Goal: Check status: Check status

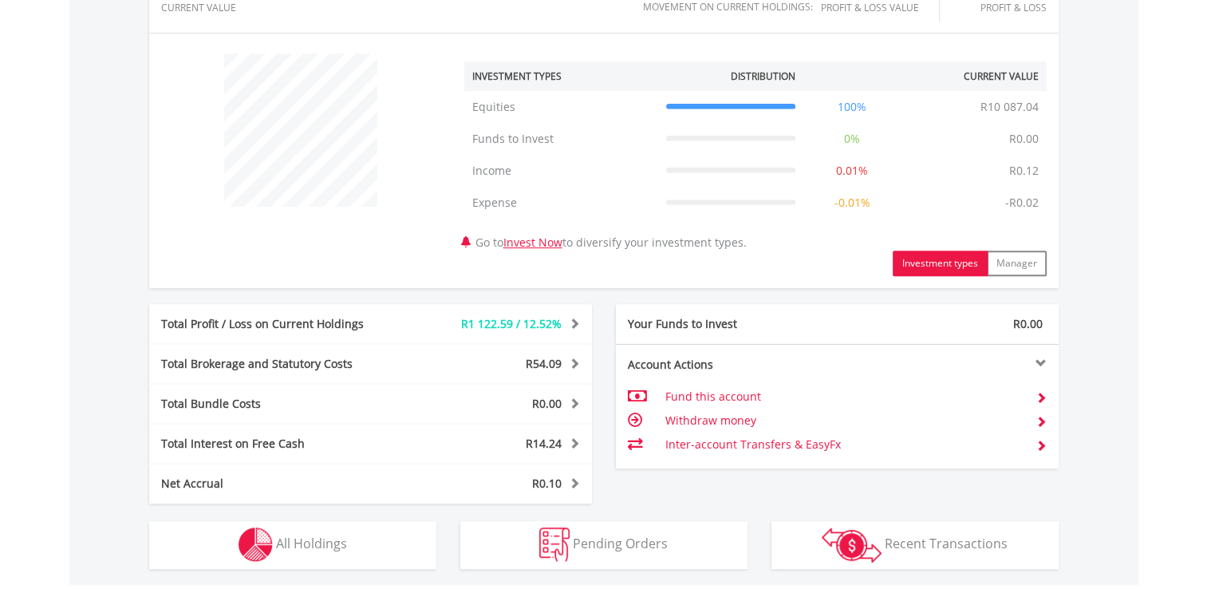
scroll to position [568, 0]
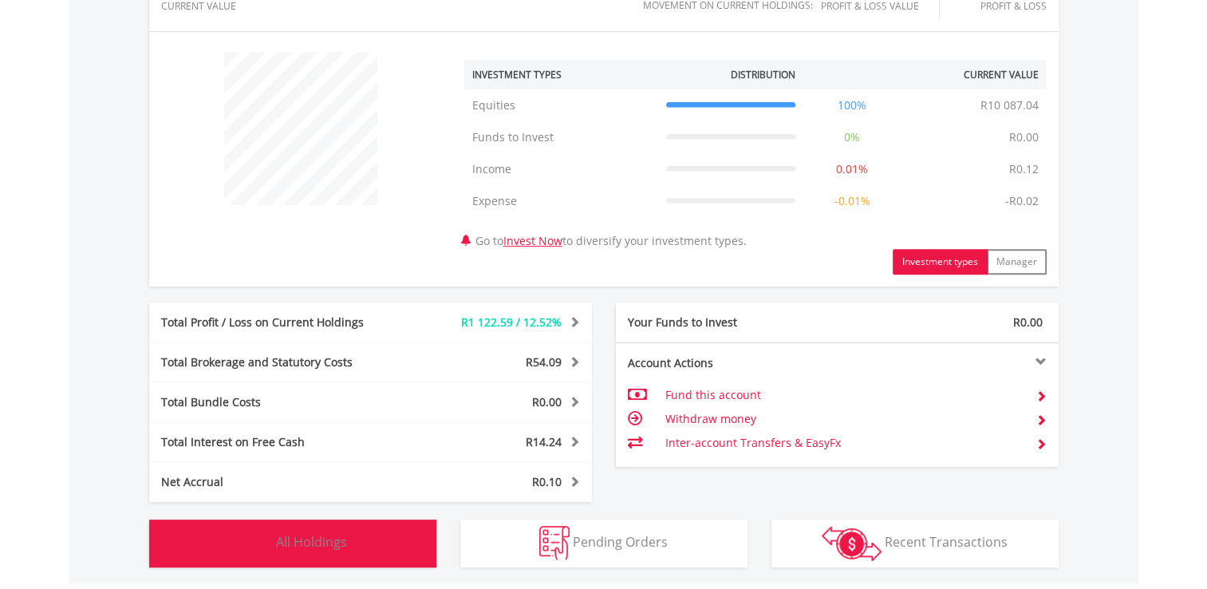
click at [314, 563] on button "Holdings All Holdings" at bounding box center [292, 543] width 287 height 48
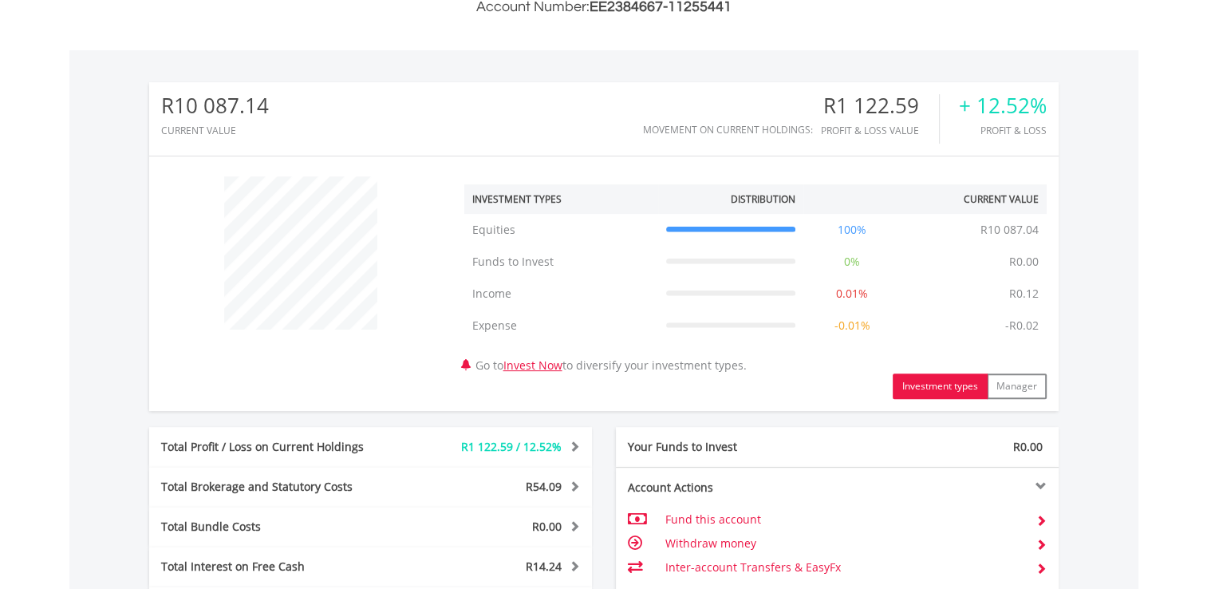
scroll to position [411, 0]
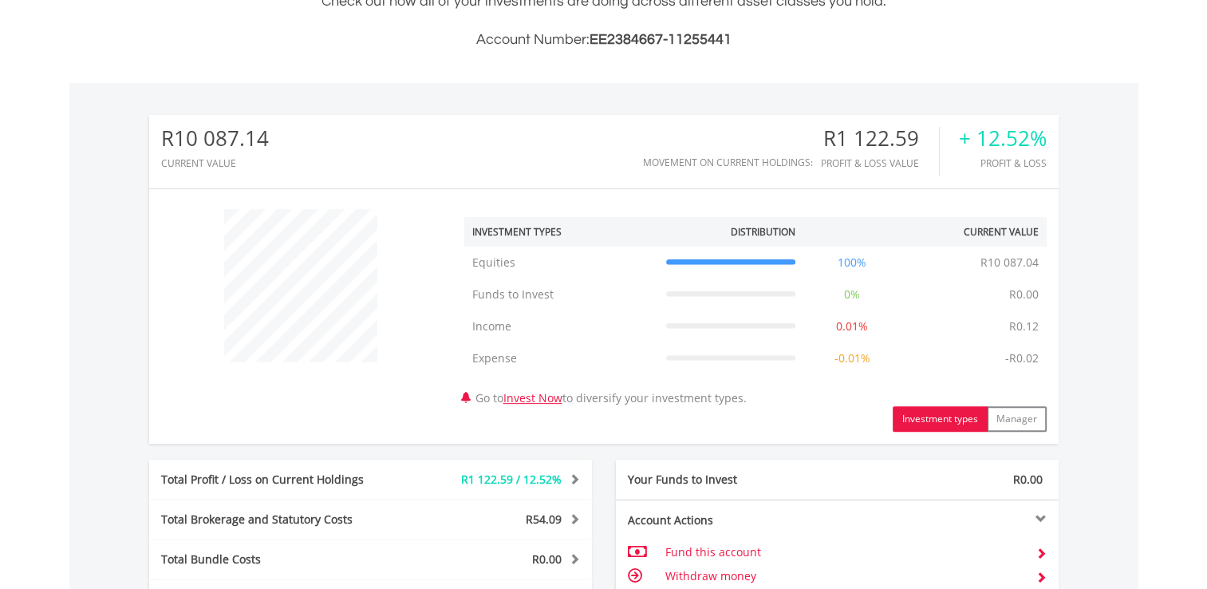
drag, startPoint x: 1134, startPoint y: 148, endPoint x: 1216, endPoint y: 136, distance: 83.1
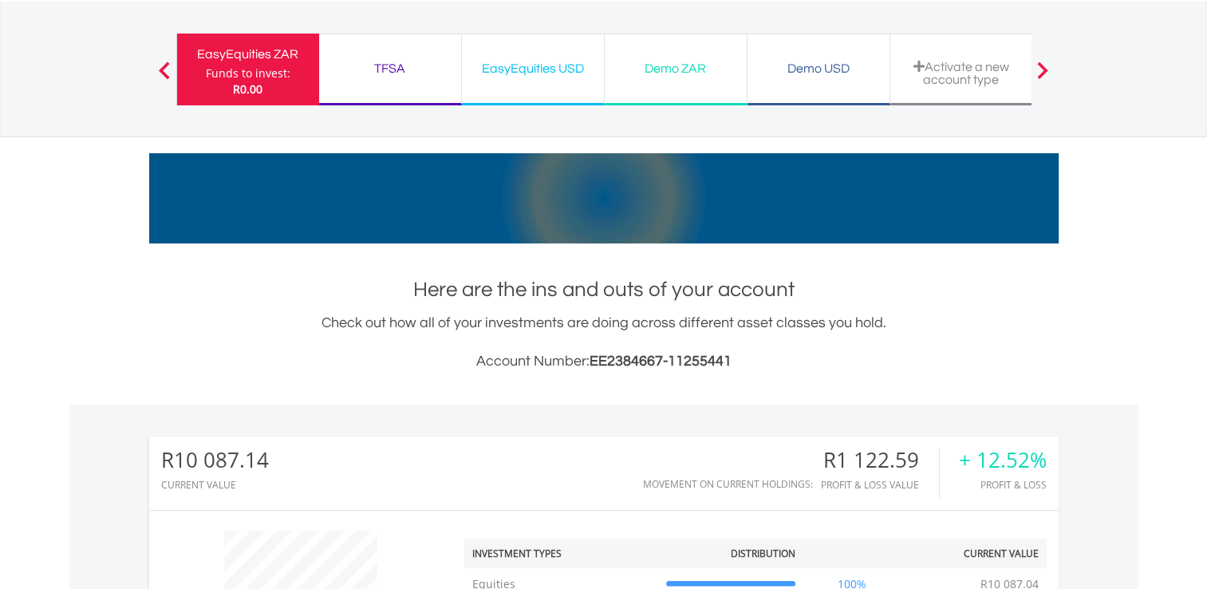
scroll to position [49, 0]
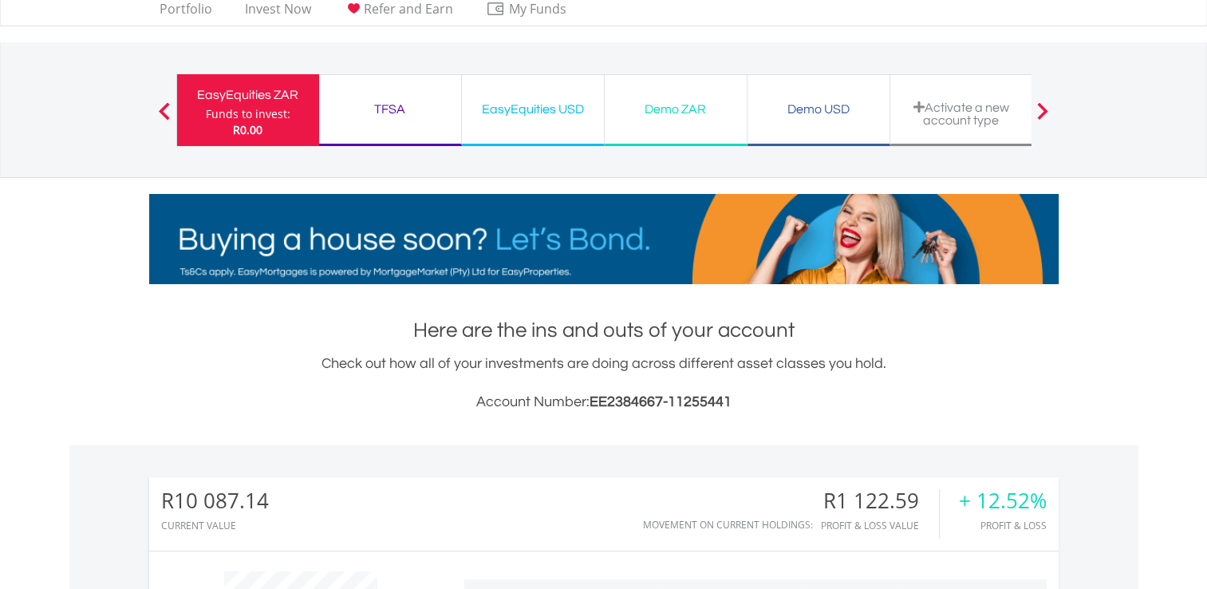
click at [401, 113] on div "TFSA" at bounding box center [390, 109] width 123 height 22
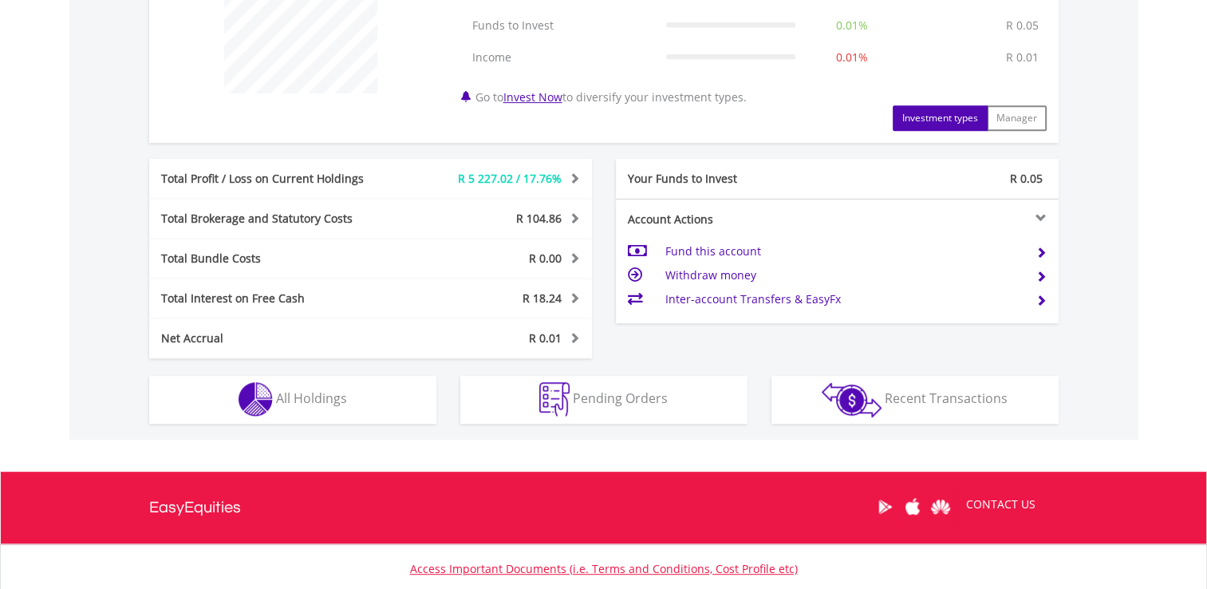
scroll to position [683, 0]
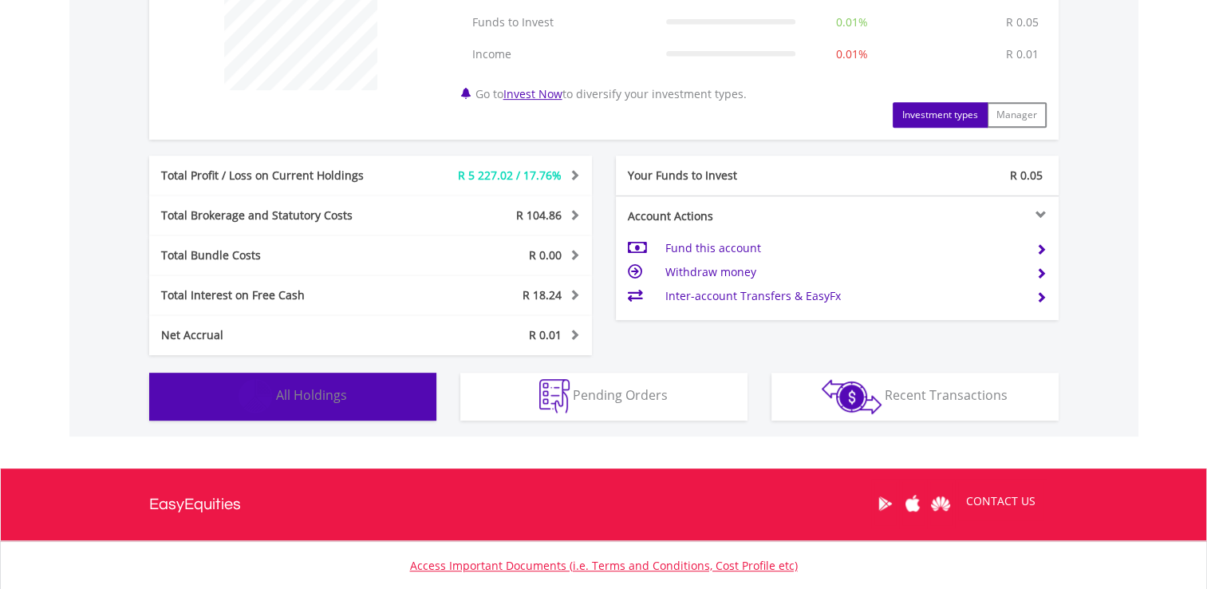
click at [311, 394] on span "All Holdings" at bounding box center [311, 395] width 71 height 18
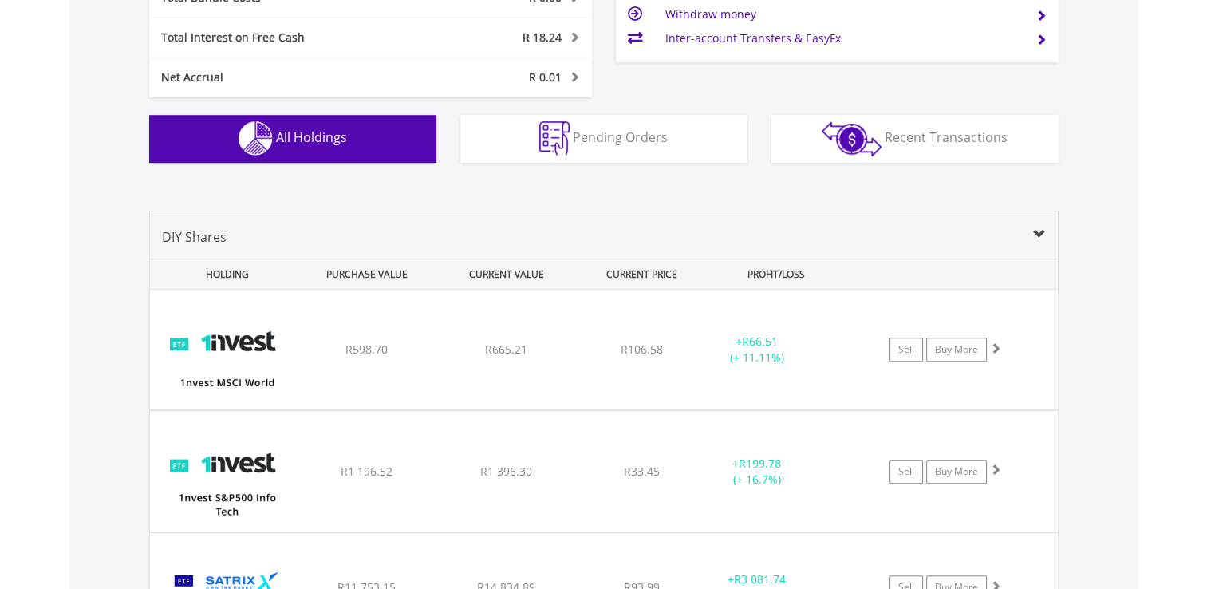
scroll to position [938, 0]
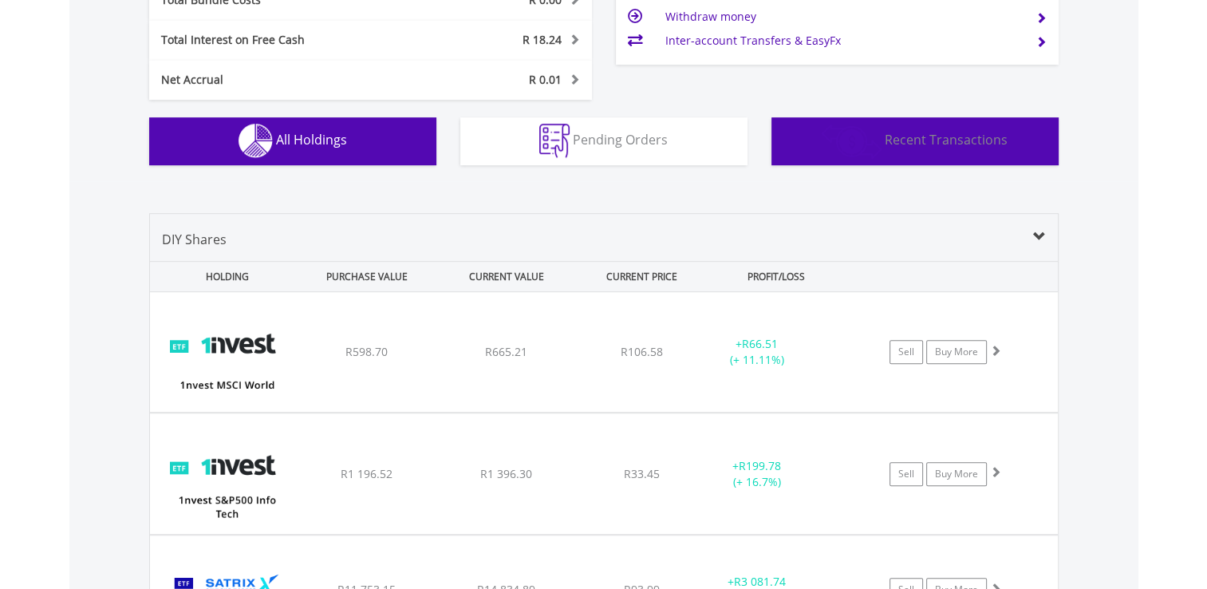
click at [984, 139] on span "Recent Transactions" at bounding box center [946, 140] width 123 height 18
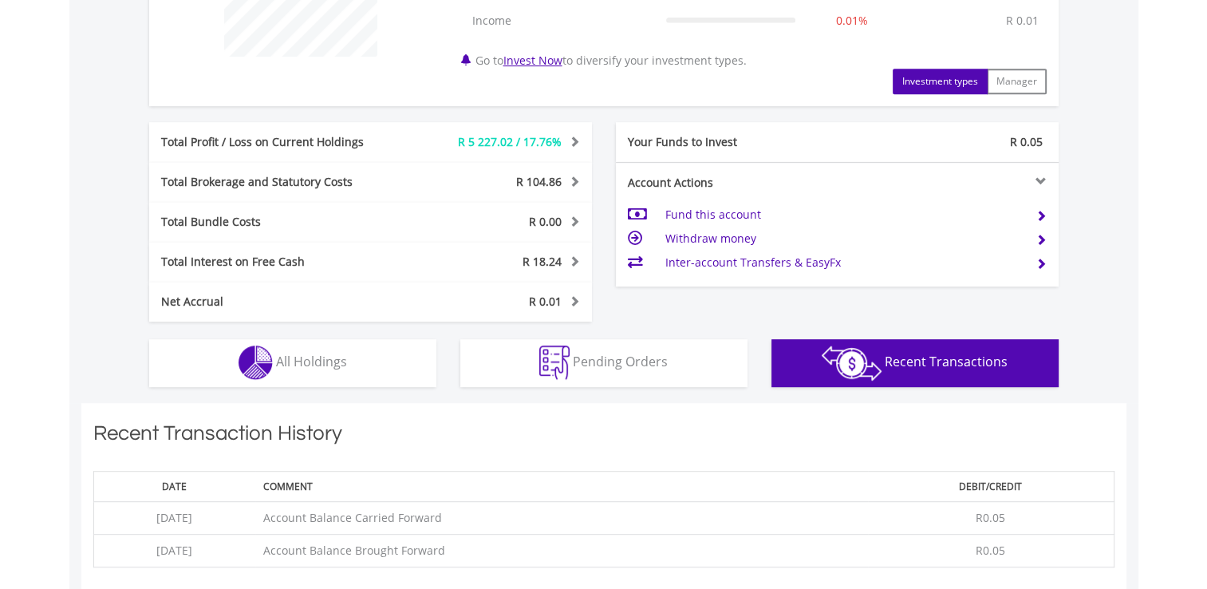
scroll to position [711, 0]
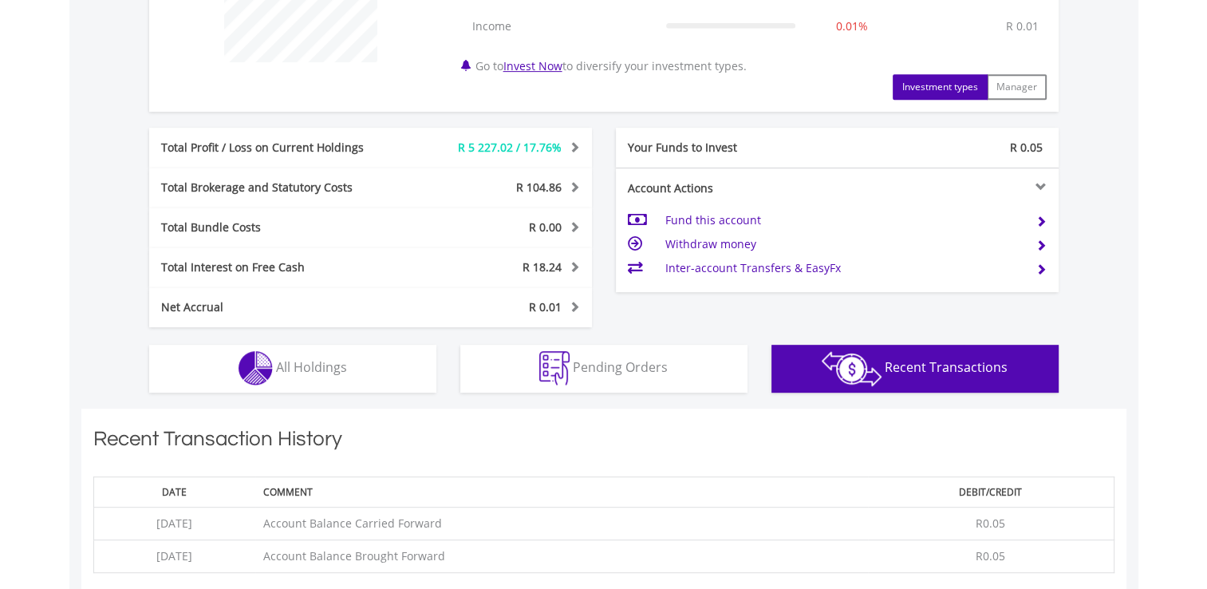
click at [1042, 211] on td at bounding box center [1035, 220] width 23 height 24
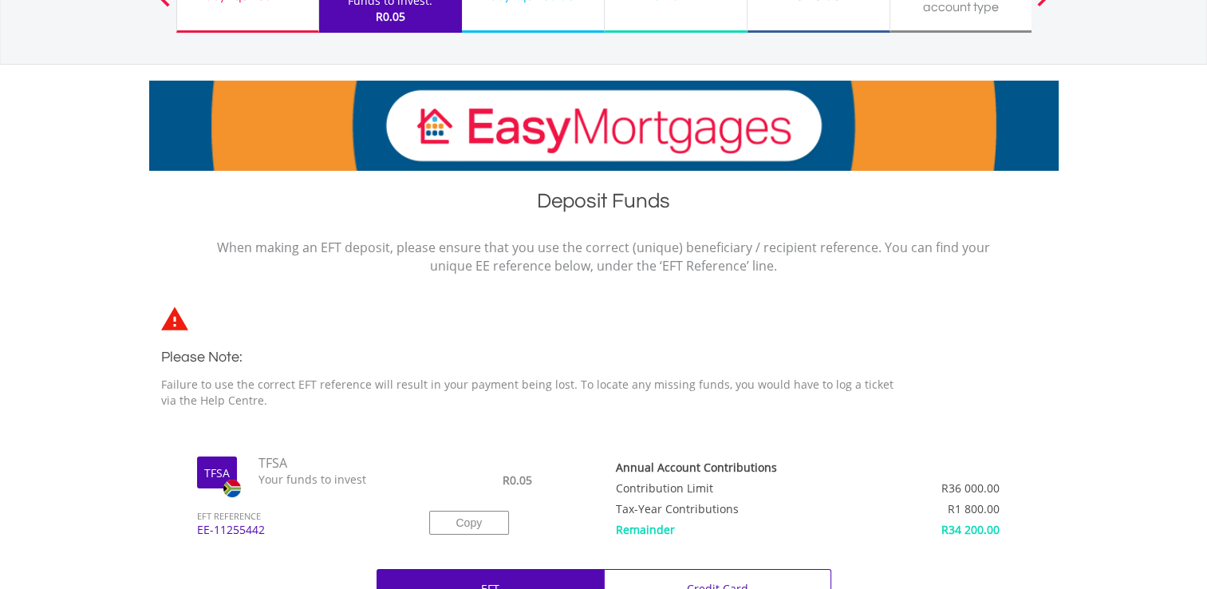
scroll to position [160, 0]
